Goal: Find specific page/section: Find specific page/section

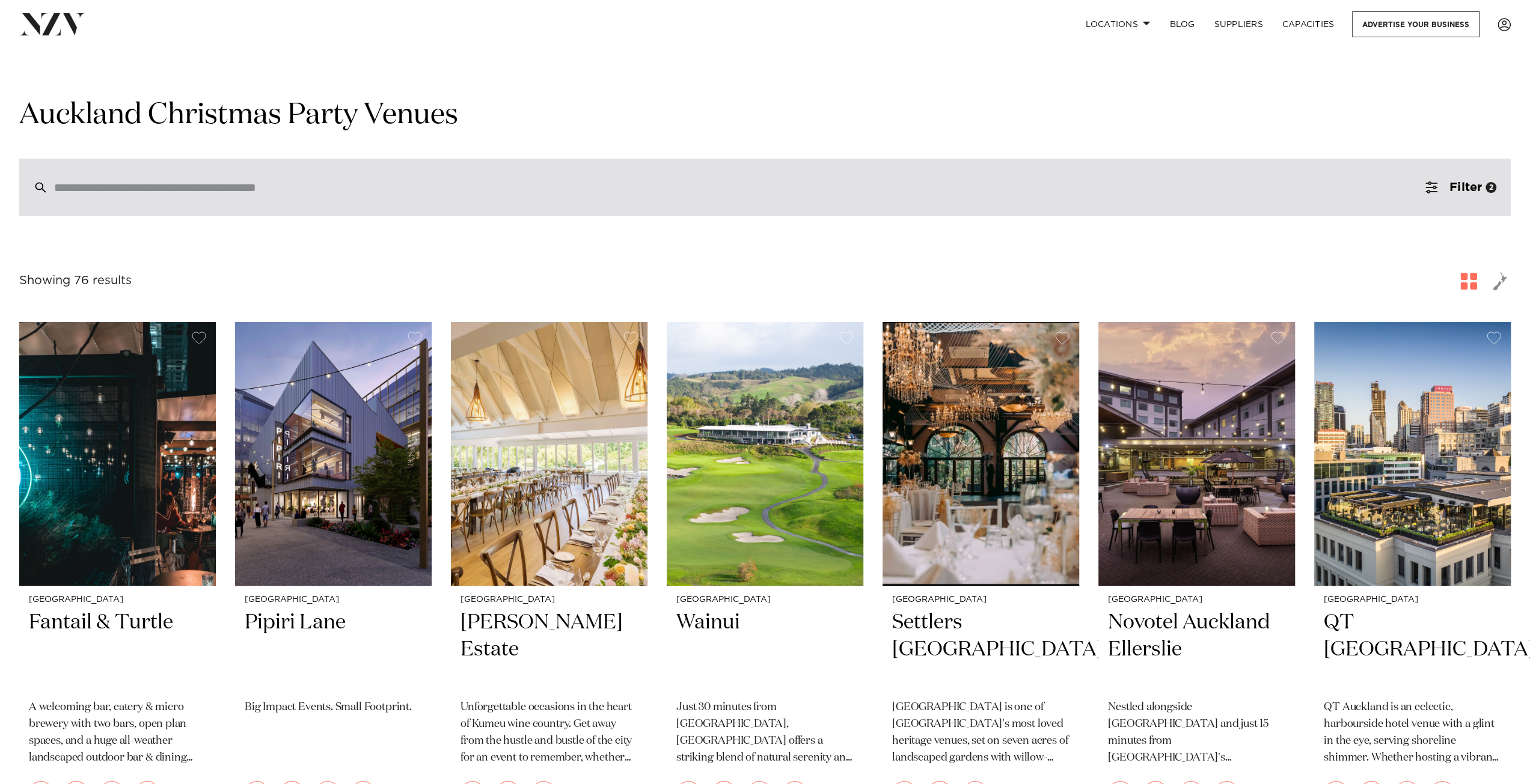
click at [263, 208] on div at bounding box center [765, 187] width 1491 height 57
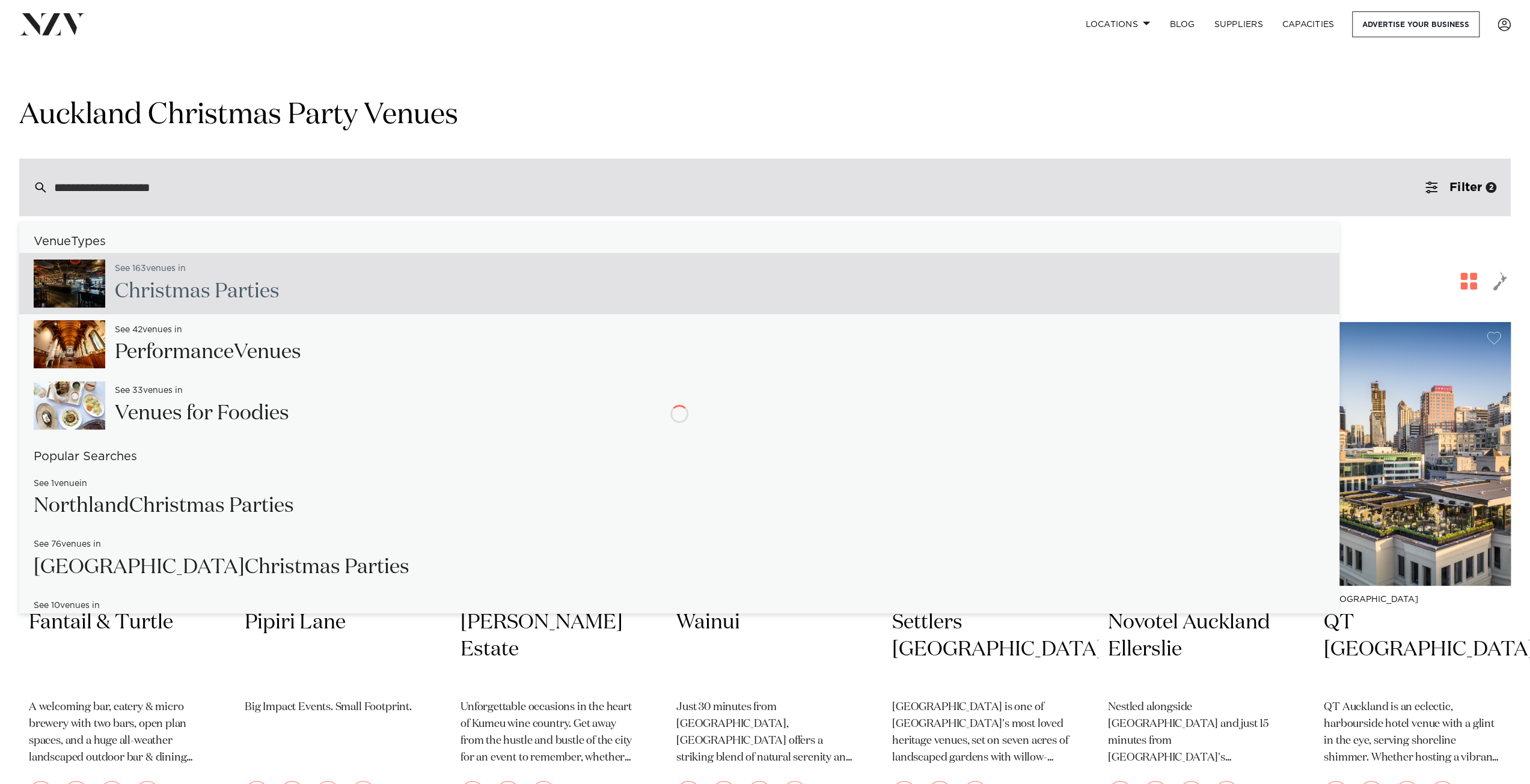
type input "**********"
